Goal: Information Seeking & Learning: Learn about a topic

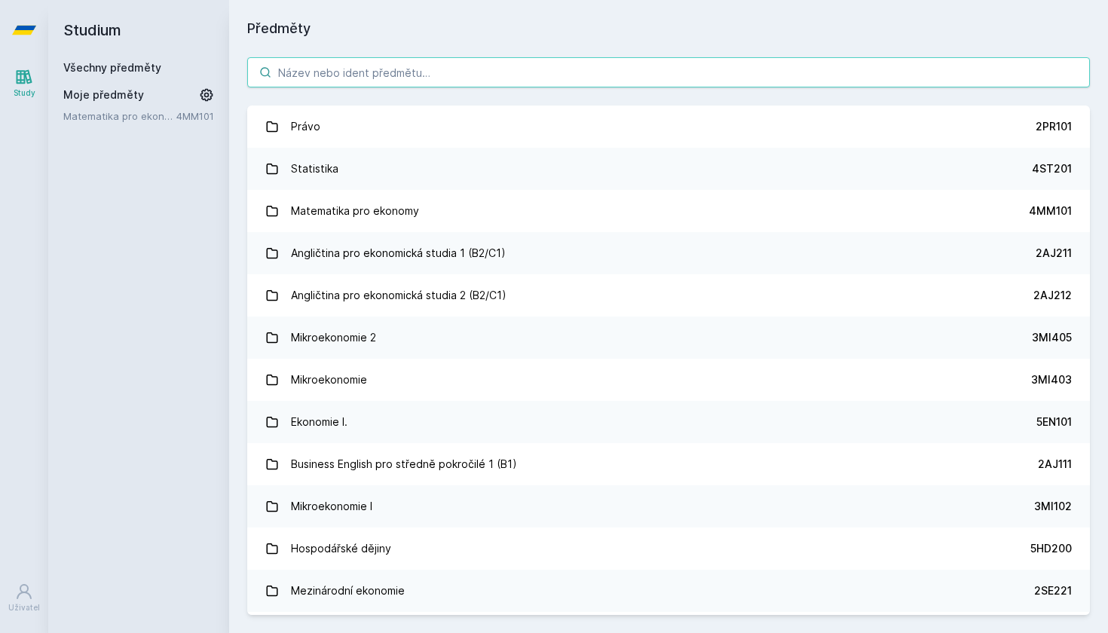
click at [479, 56] on div "Právo 2PR101 Statistika 4ST201 Matematika pro ekonomy 4MM101 Angličtina pro eko…" at bounding box center [668, 336] width 879 height 594
click at [476, 75] on input "search" at bounding box center [668, 72] width 843 height 30
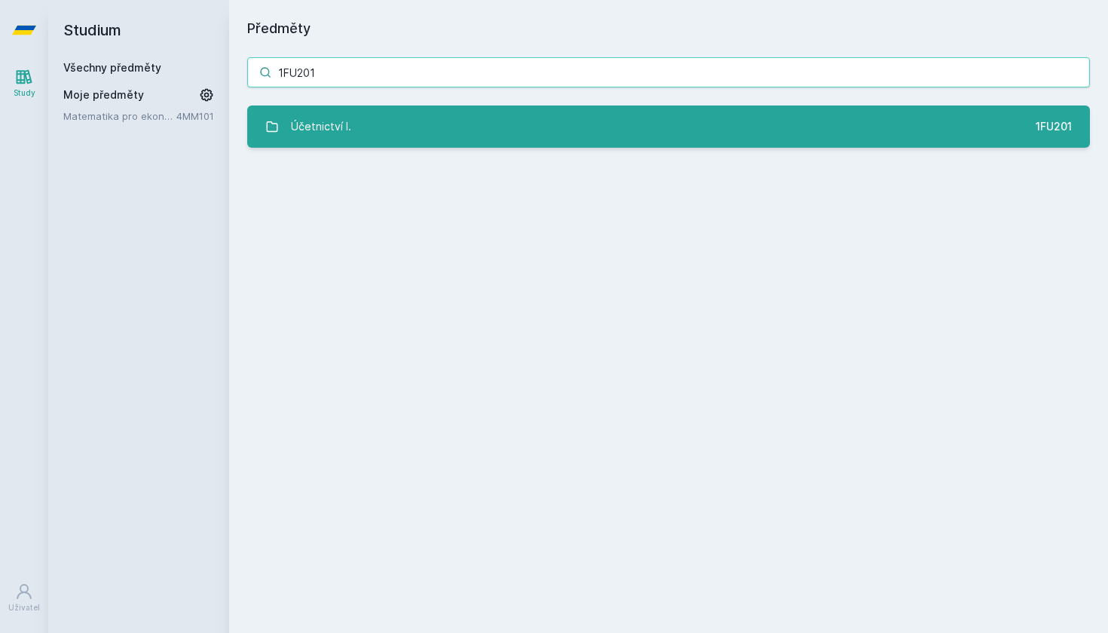
type input "1FU201"
click at [313, 118] on div "Účetnictví I." at bounding box center [321, 127] width 60 height 30
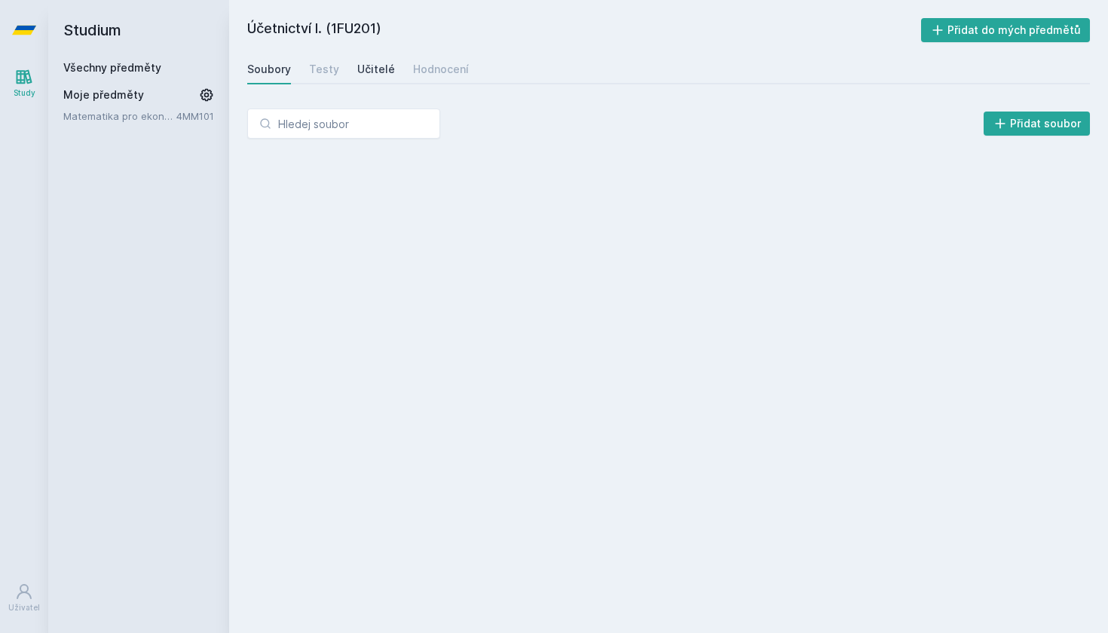
click at [360, 62] on div "Učitelé" at bounding box center [376, 69] width 38 height 15
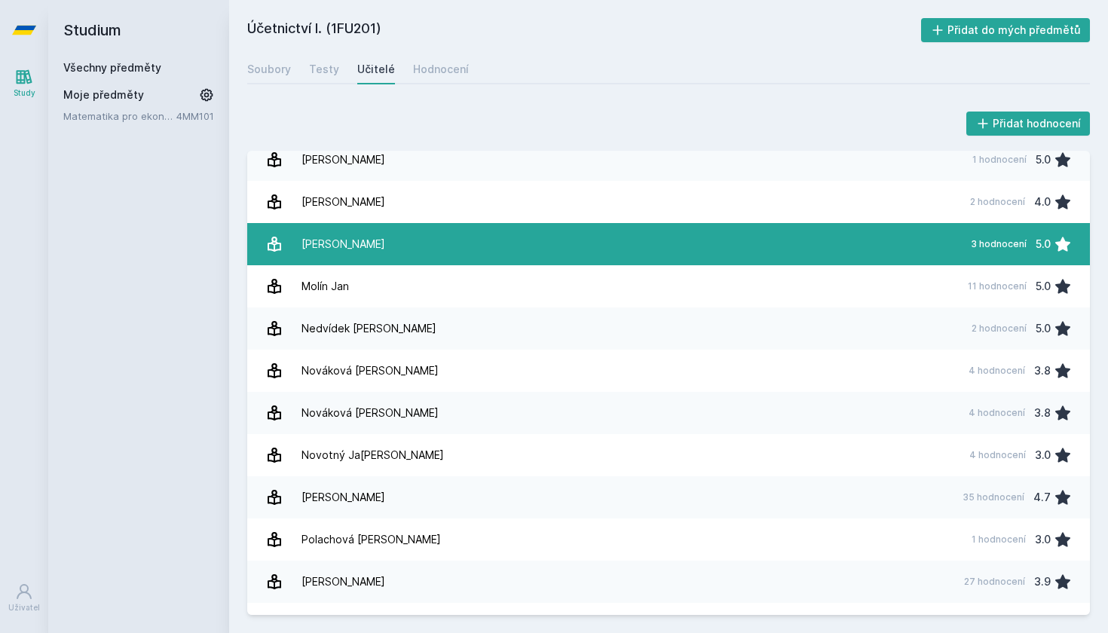
scroll to position [1253, 0]
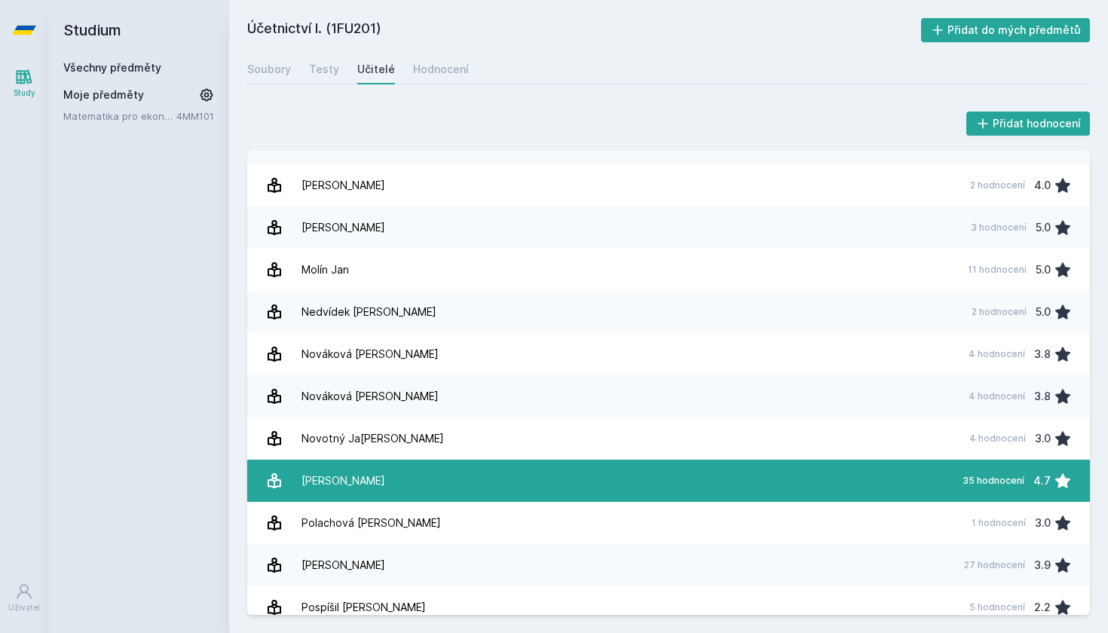
click at [430, 470] on link "Pelák [PERSON_NAME] 35 hodnocení 4.7" at bounding box center [668, 481] width 843 height 42
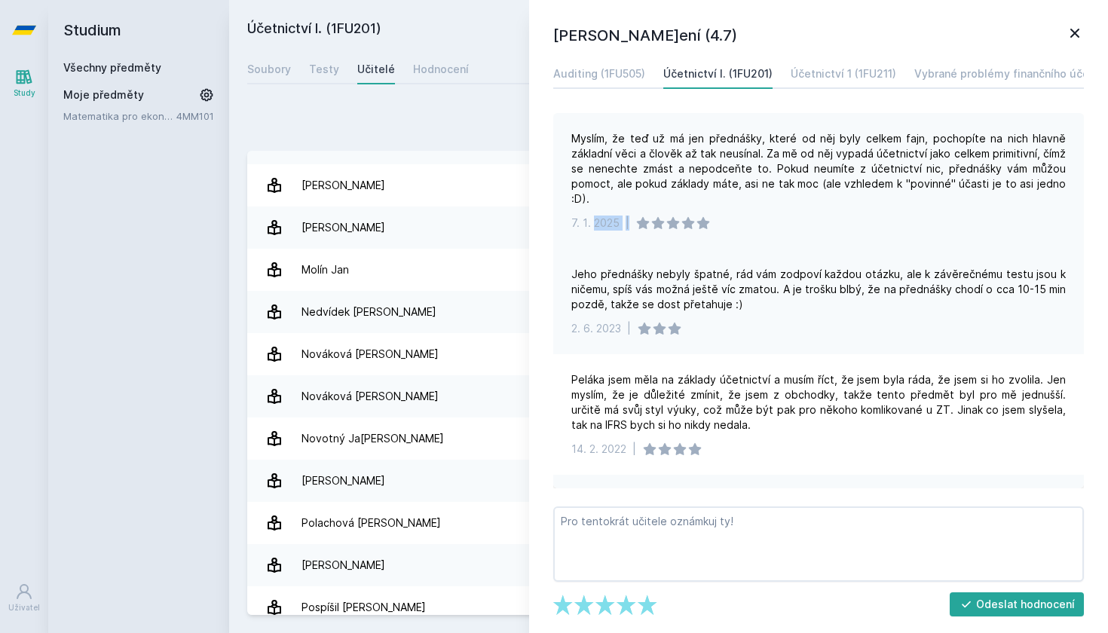
drag, startPoint x: 595, startPoint y: 225, endPoint x: 626, endPoint y: 225, distance: 30.9
click at [626, 225] on div "7. 1. 2025 |" at bounding box center [818, 223] width 494 height 15
click at [694, 171] on div "Myslím, že teď už má jen přednášky, které od něj byly celkem fajn, pochopíte na…" at bounding box center [818, 168] width 494 height 75
click at [96, 64] on link "Všechny předměty" at bounding box center [112, 67] width 98 height 13
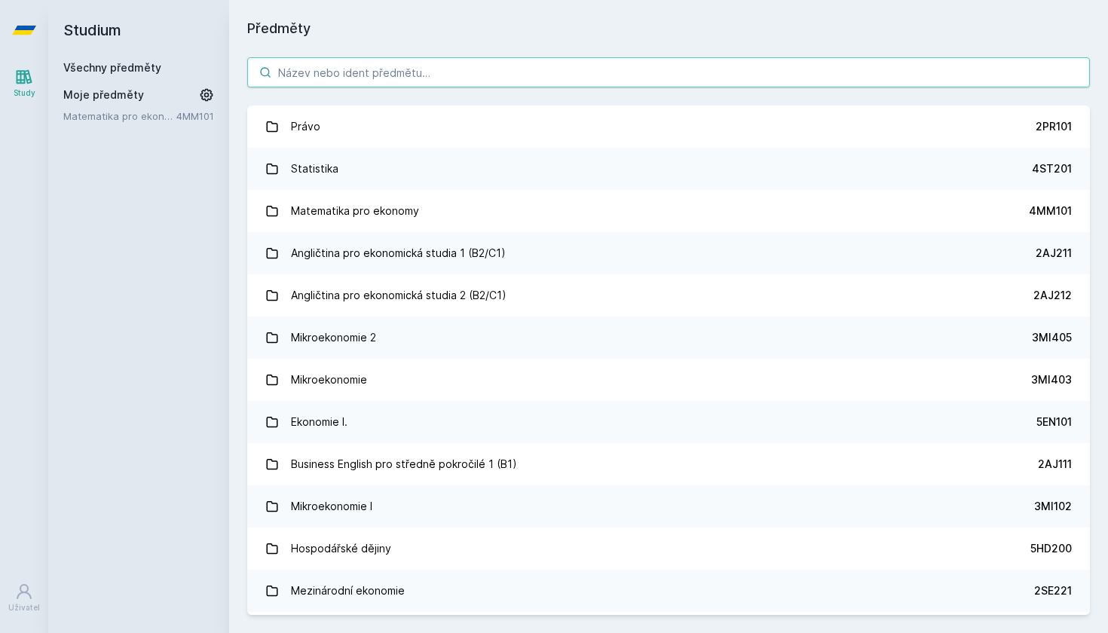
click at [327, 72] on input "search" at bounding box center [668, 72] width 843 height 30
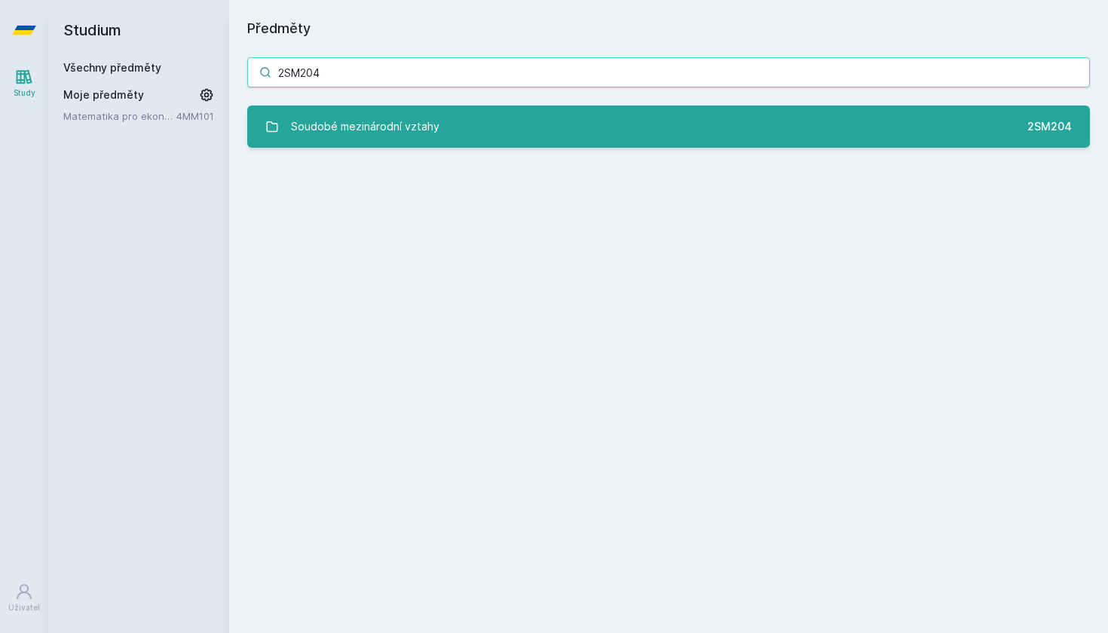
type input "2SM204"
click at [404, 121] on div "Soudobé mezinárodní vztahy" at bounding box center [365, 127] width 148 height 30
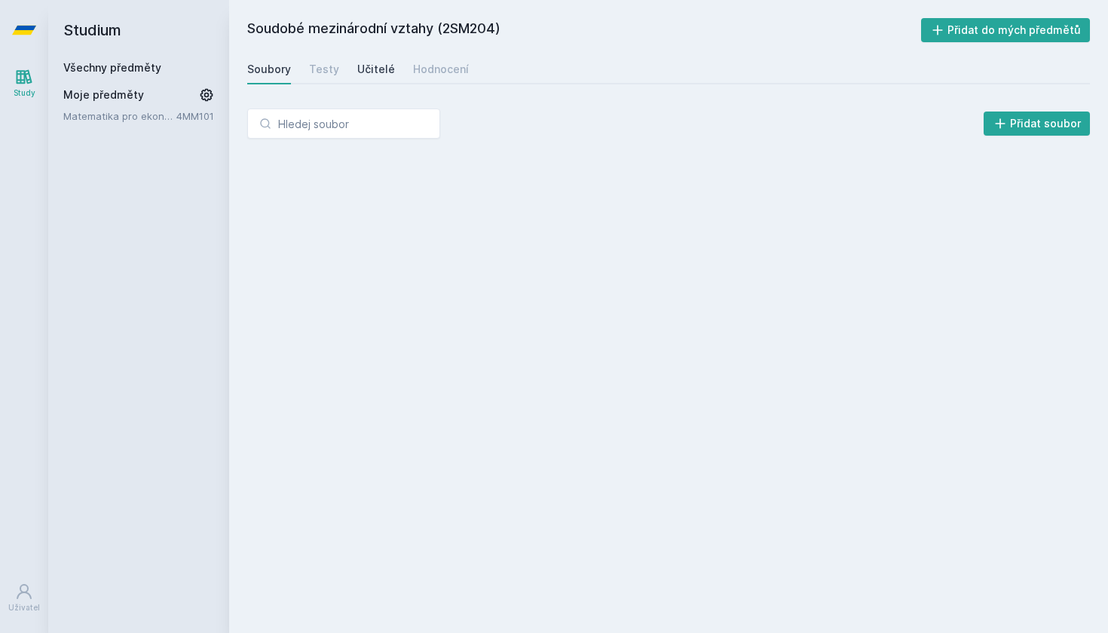
click at [374, 65] on div "Učitelé" at bounding box center [376, 69] width 38 height 15
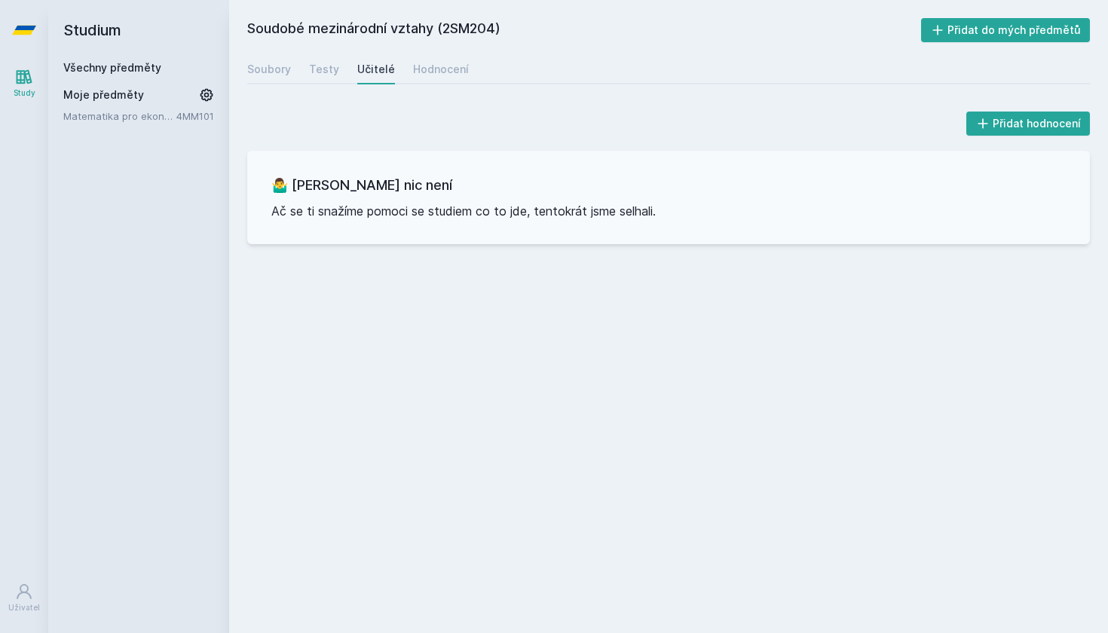
click at [72, 66] on link "Všechny předměty" at bounding box center [112, 67] width 98 height 13
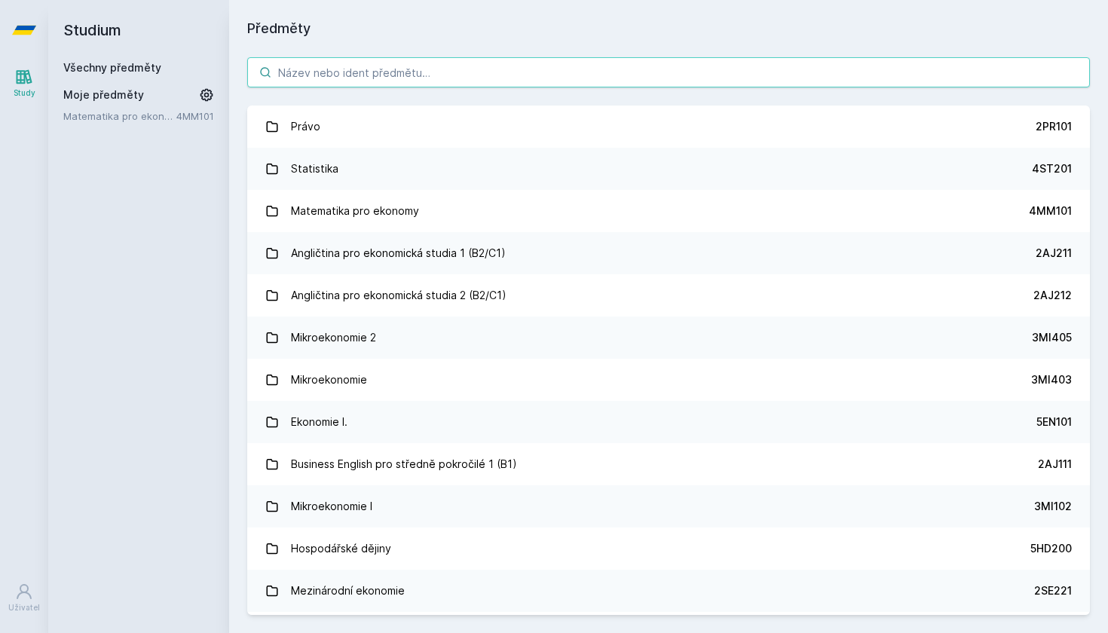
click at [313, 69] on input "search" at bounding box center [668, 72] width 843 height 30
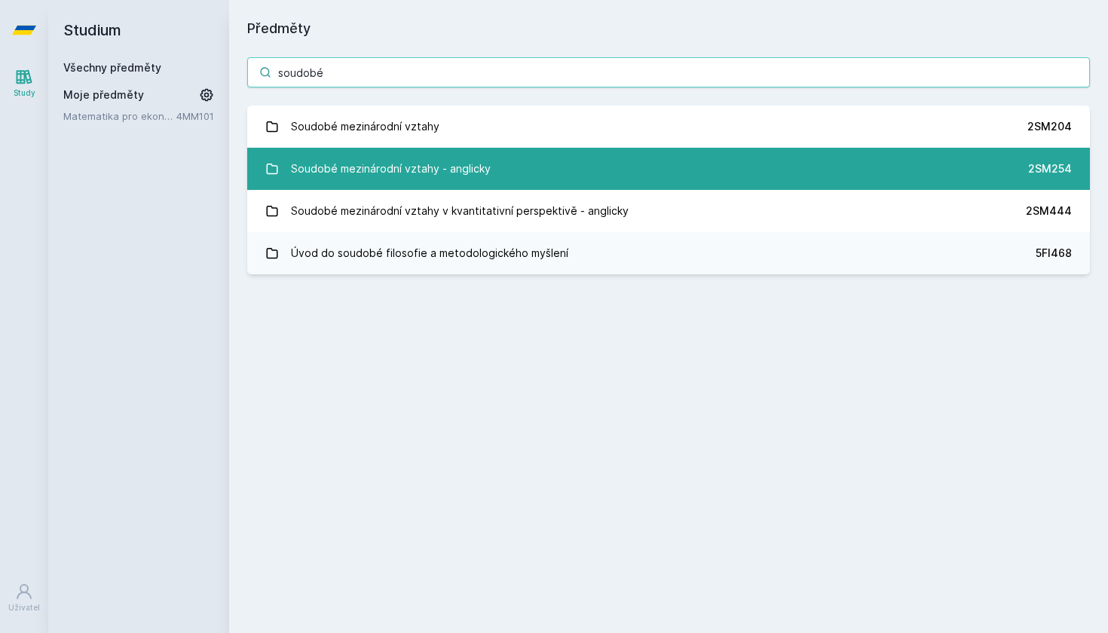
type input "soudobé"
click at [390, 170] on div "Soudobé mezinárodní vztahy - anglicky" at bounding box center [391, 169] width 200 height 30
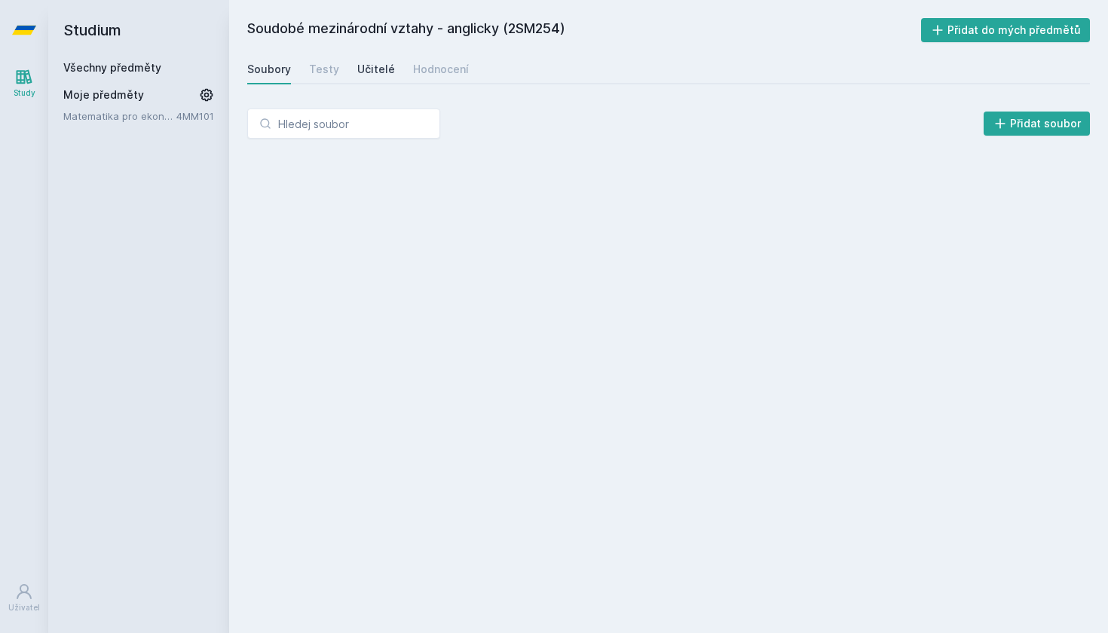
click at [373, 70] on div "Učitelé" at bounding box center [376, 69] width 38 height 15
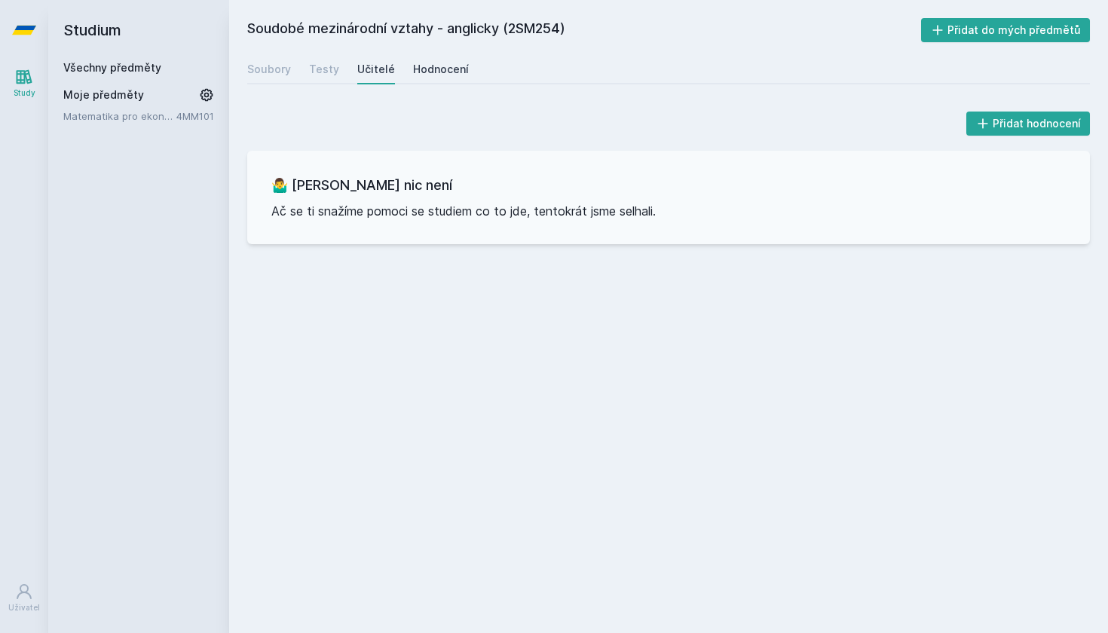
click at [435, 73] on div "Hodnocení" at bounding box center [441, 69] width 56 height 15
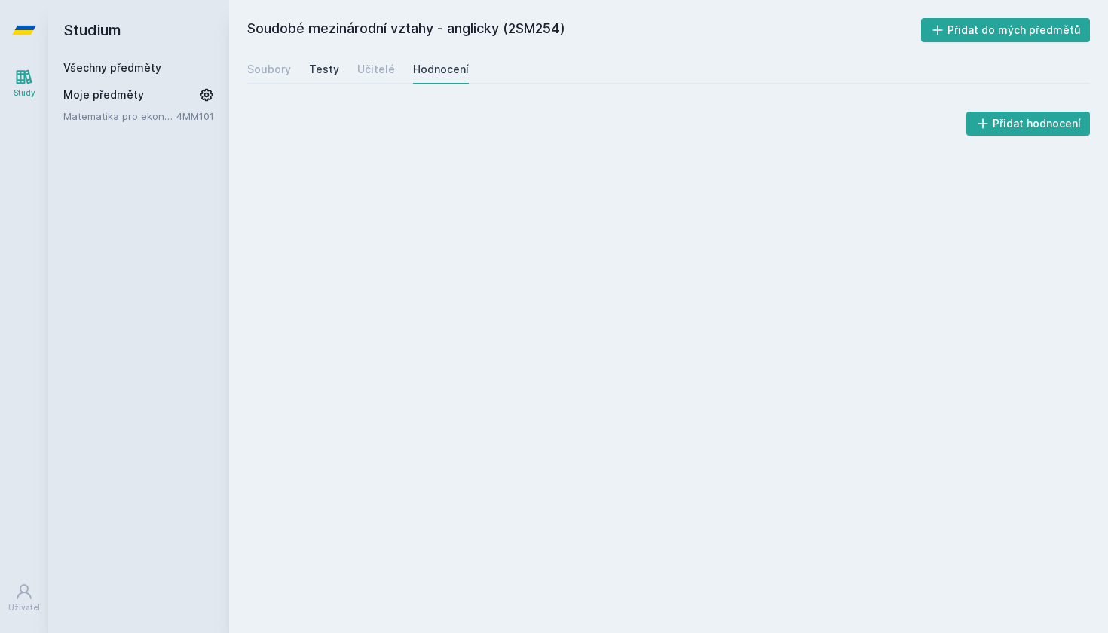
click at [329, 67] on div "Testy" at bounding box center [324, 69] width 30 height 15
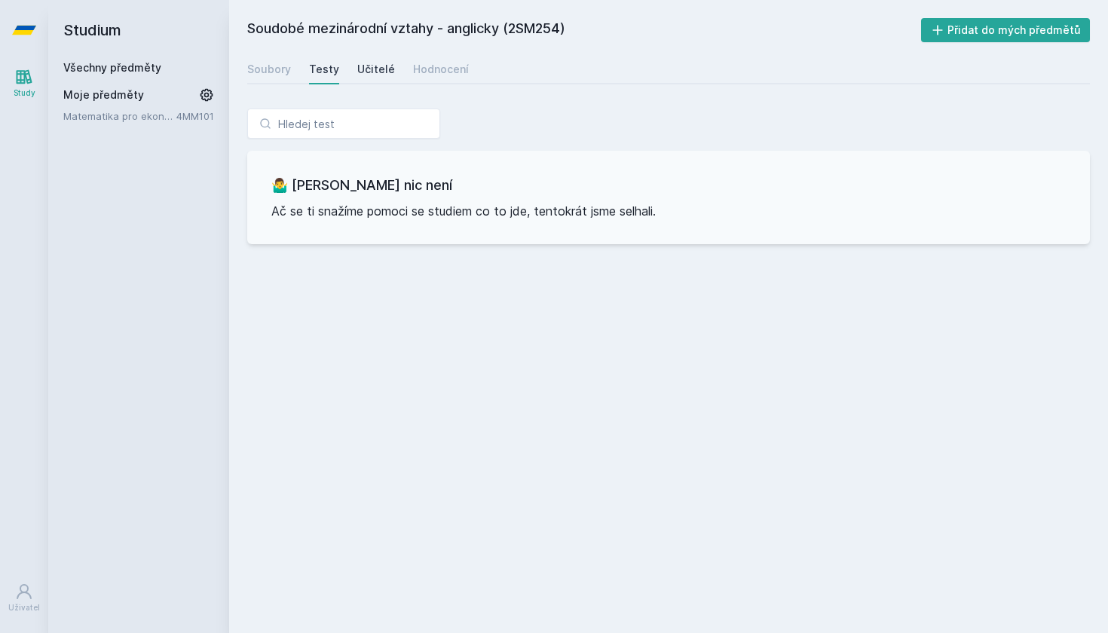
click at [362, 69] on div "Učitelé" at bounding box center [376, 69] width 38 height 15
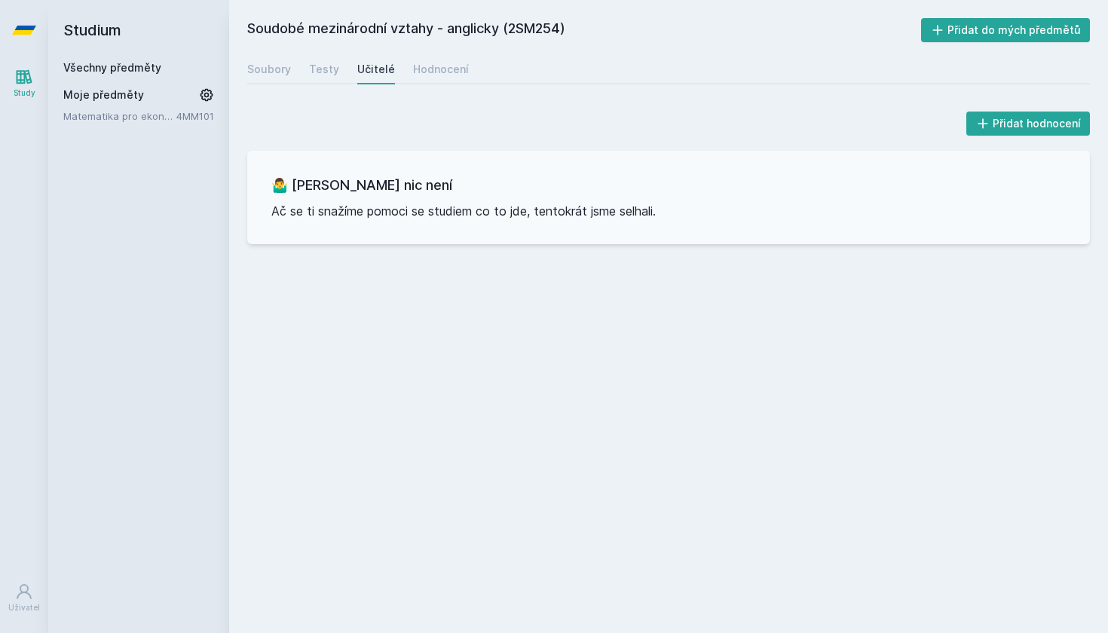
click at [80, 62] on link "Všechny předměty" at bounding box center [112, 67] width 98 height 13
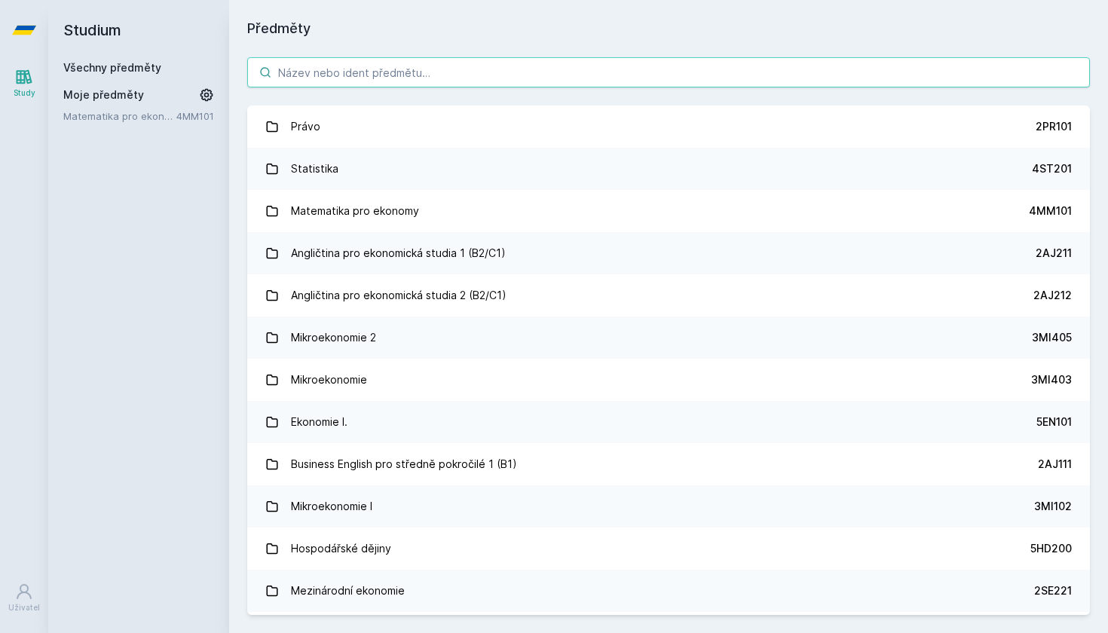
click at [342, 72] on input "search" at bounding box center [668, 72] width 843 height 30
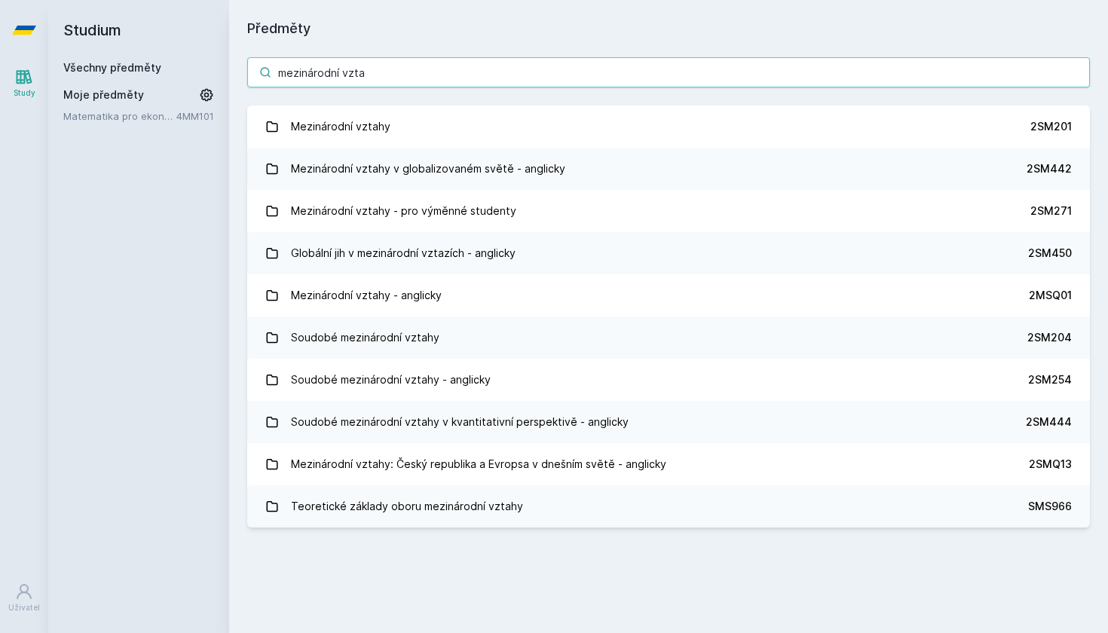
type input "mezinárodní vztah"
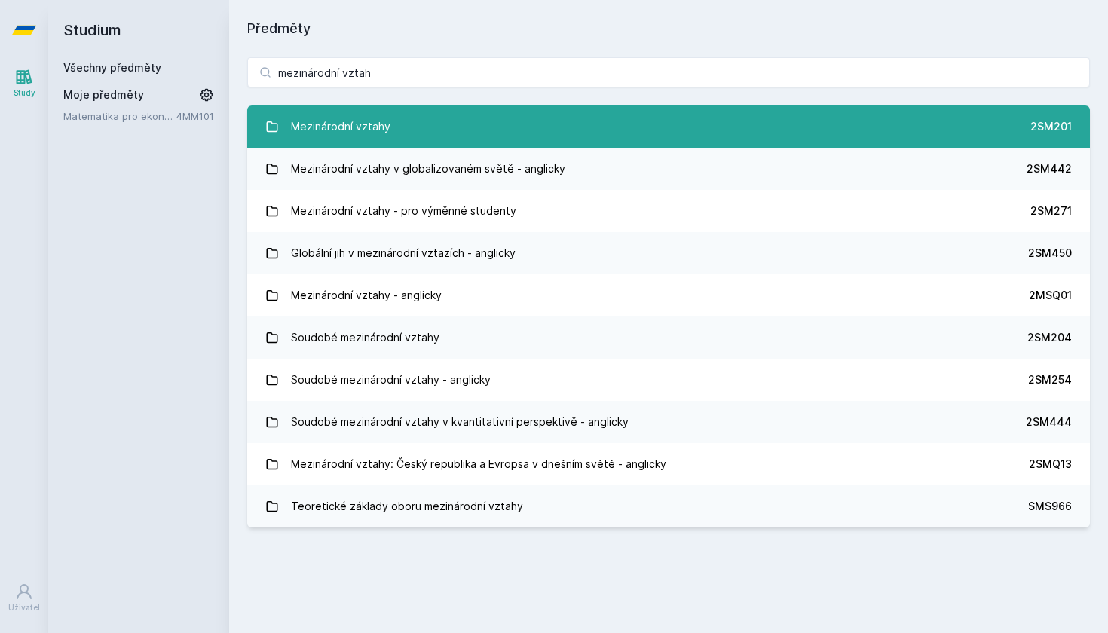
drag, startPoint x: 360, startPoint y: 99, endPoint x: 399, endPoint y: 124, distance: 46.7
click at [399, 124] on link "Mezinárodní vztahy 2SM201" at bounding box center [668, 127] width 843 height 42
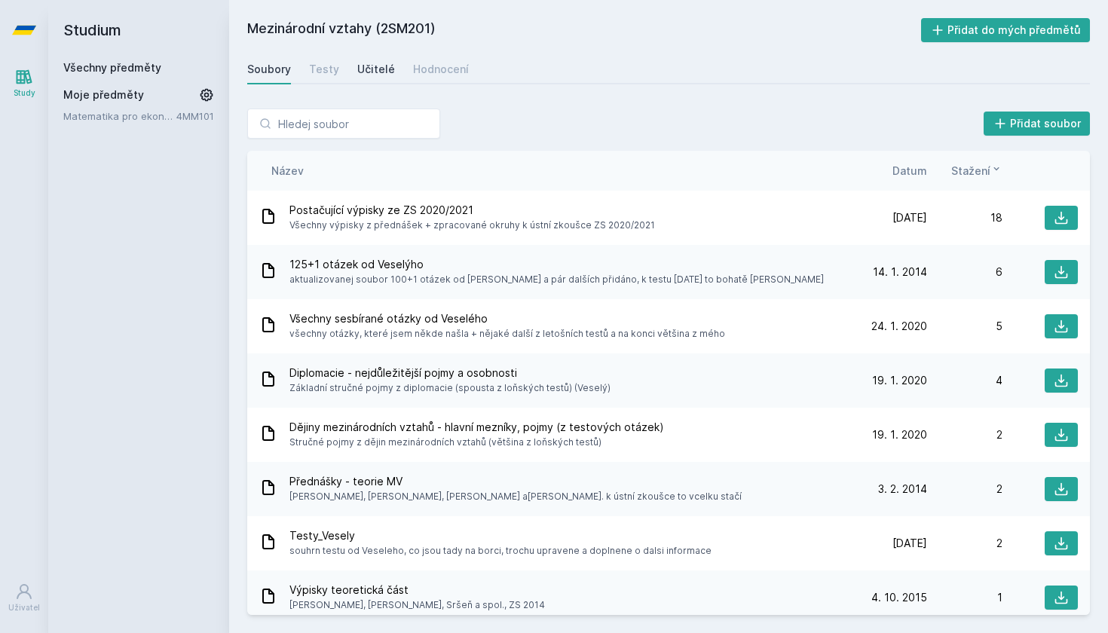
click at [359, 63] on div "Učitelé" at bounding box center [376, 69] width 38 height 15
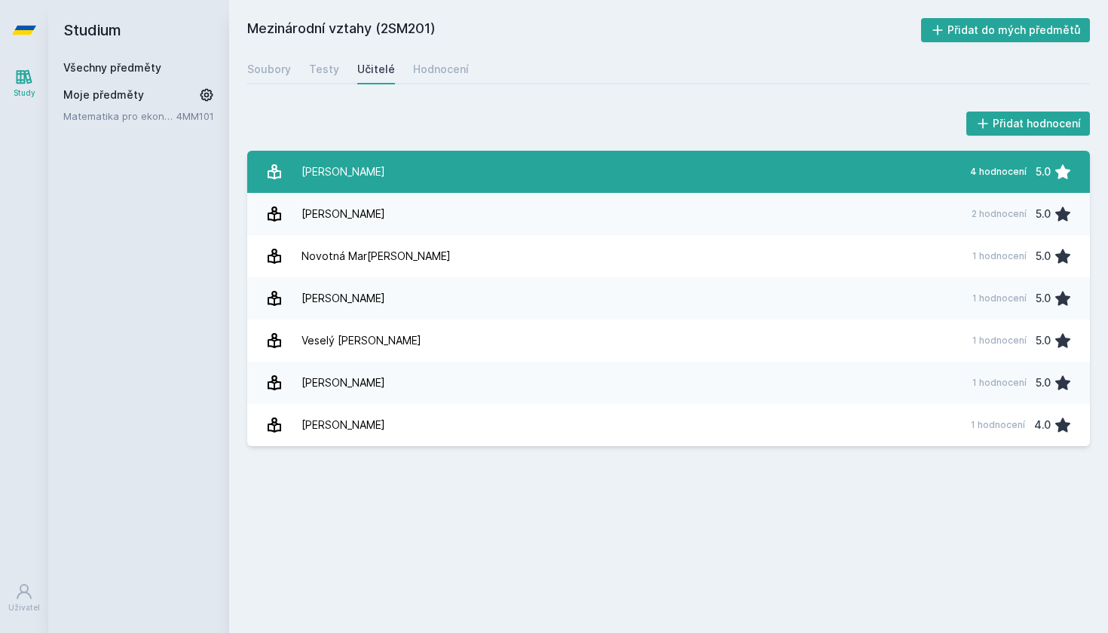
click at [412, 171] on link "Druláková [PERSON_NAME] 4 hodnocení 5.0" at bounding box center [668, 172] width 843 height 42
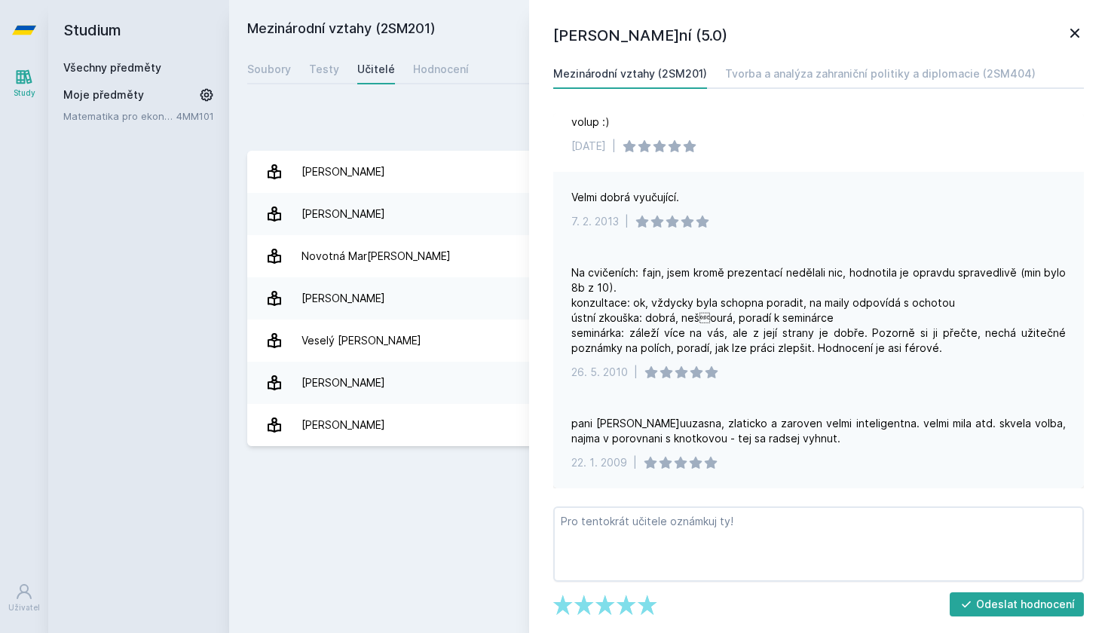
scroll to position [197, 0]
click at [360, 572] on div "Mezinárodní vztahy (2SM201) Přidat do mých předmětů [GEOGRAPHIC_DATA] Testy Uči…" at bounding box center [668, 316] width 843 height 597
click at [1071, 29] on icon at bounding box center [1074, 33] width 9 height 9
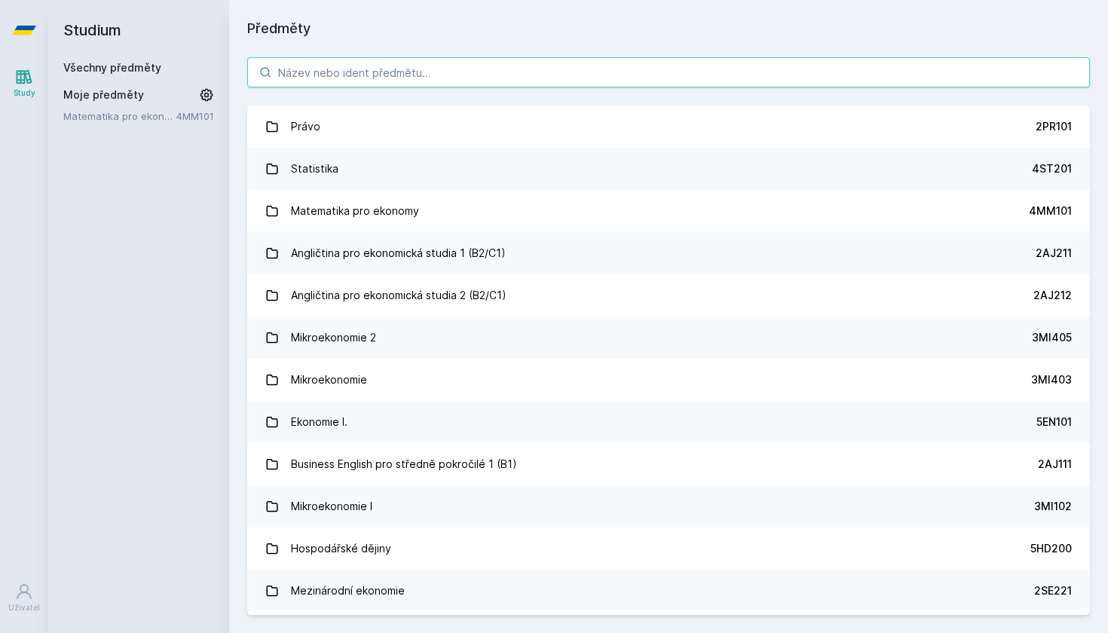
click at [374, 70] on input "search" at bounding box center [668, 72] width 843 height 30
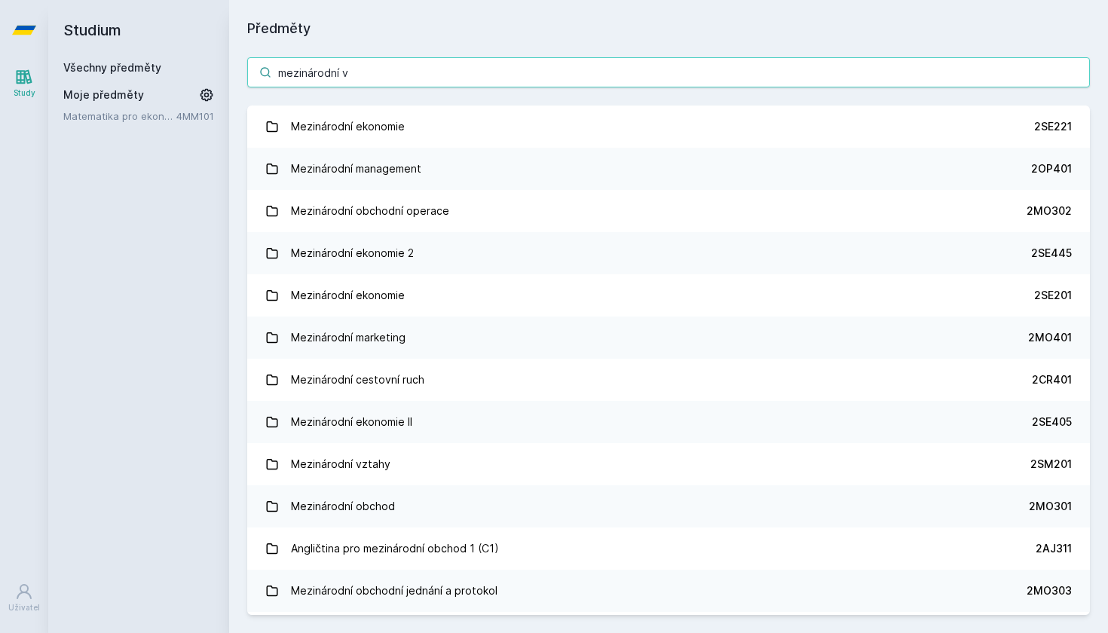
type input "mezinárodní vz"
